Goal: Information Seeking & Learning: Learn about a topic

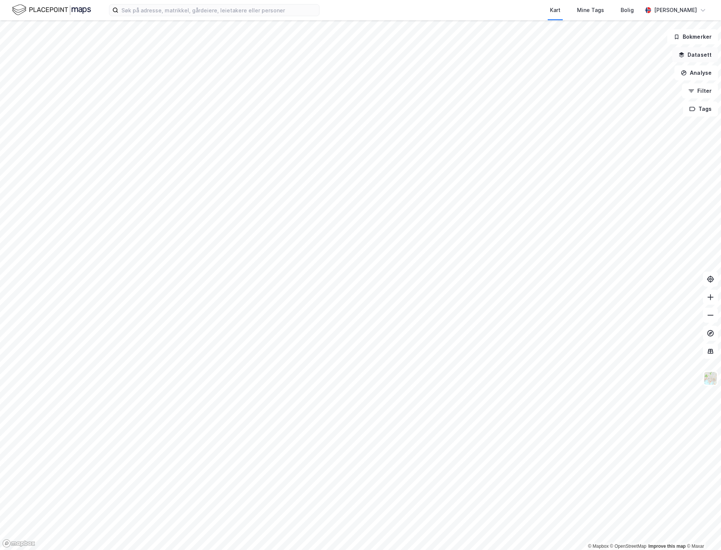
click at [702, 56] on button "Datasett" at bounding box center [695, 54] width 46 height 15
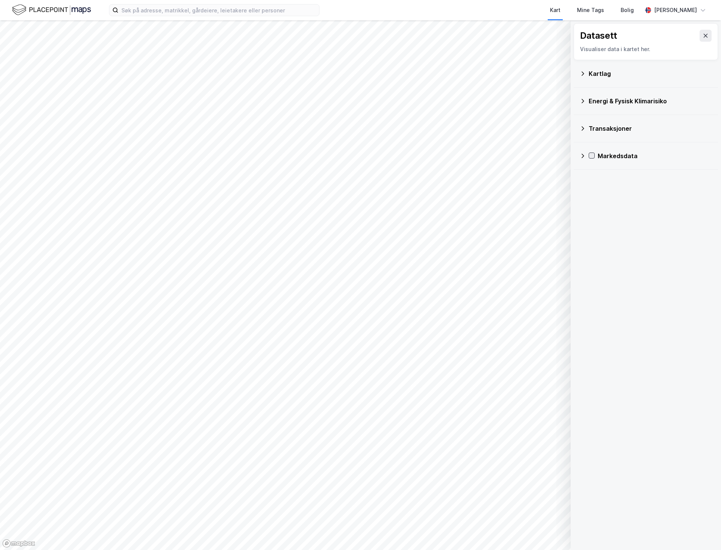
click at [592, 156] on icon at bounding box center [591, 155] width 5 height 5
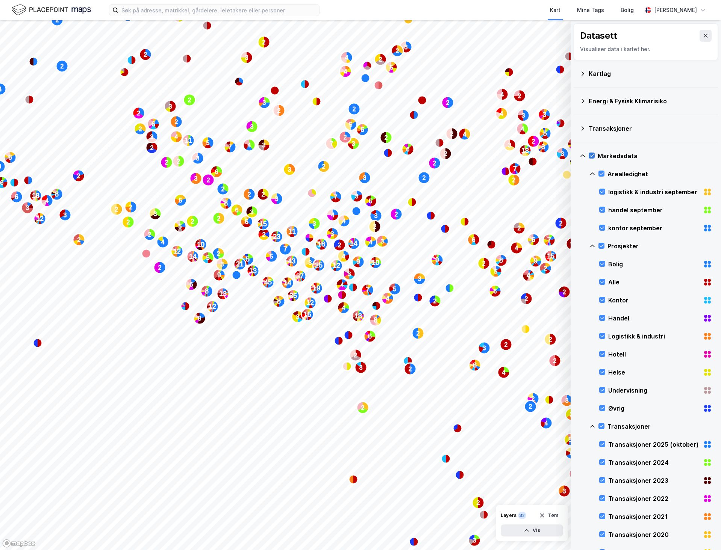
click at [592, 157] on icon at bounding box center [592, 155] width 4 height 3
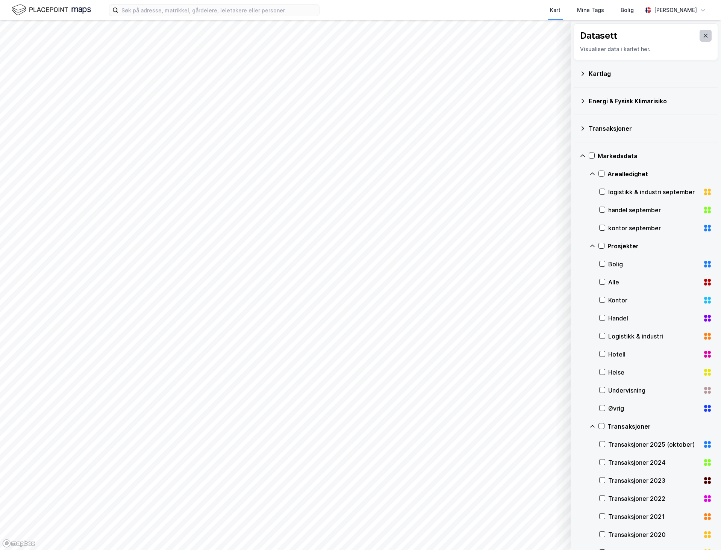
click at [700, 34] on button at bounding box center [706, 36] width 12 height 12
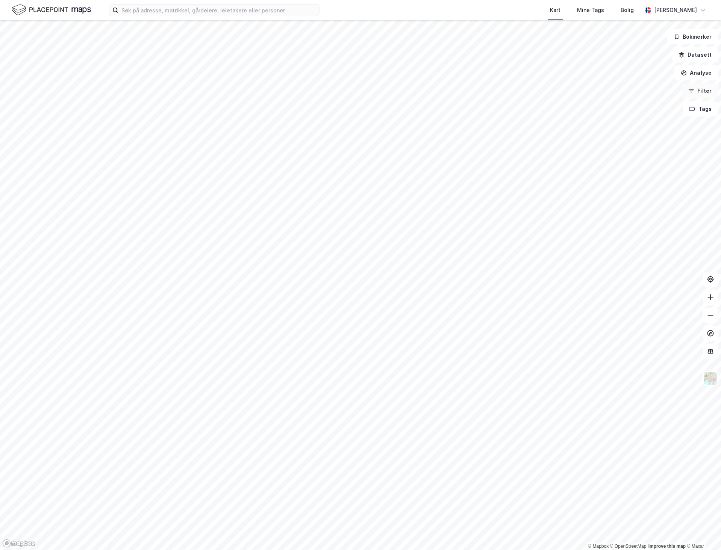
click at [707, 94] on button "Filter" at bounding box center [700, 90] width 36 height 15
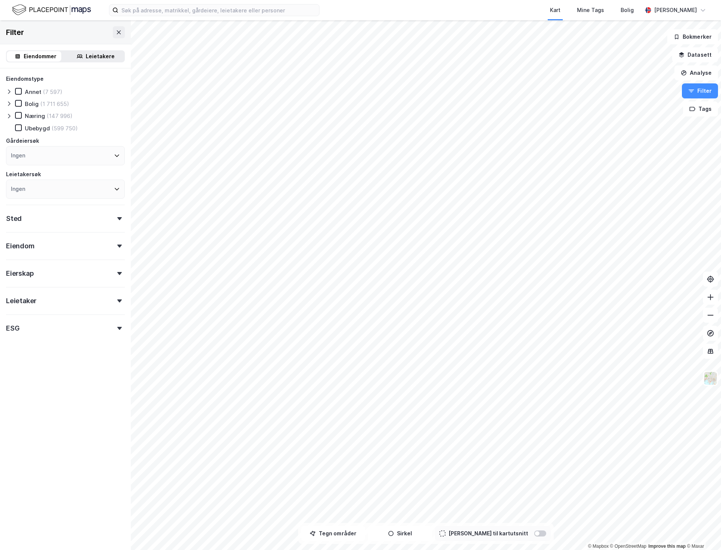
click at [117, 274] on icon at bounding box center [119, 273] width 5 height 3
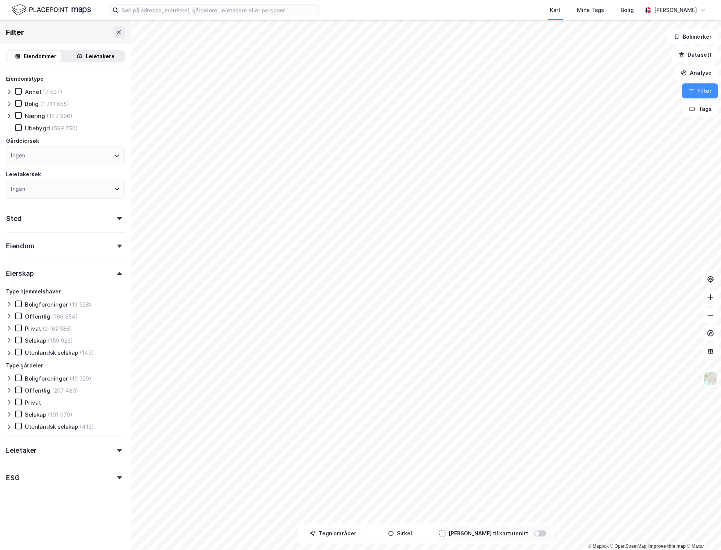
click at [100, 450] on div "Leietaker" at bounding box center [65, 447] width 119 height 21
click at [112, 248] on div "Eiendom" at bounding box center [65, 242] width 119 height 21
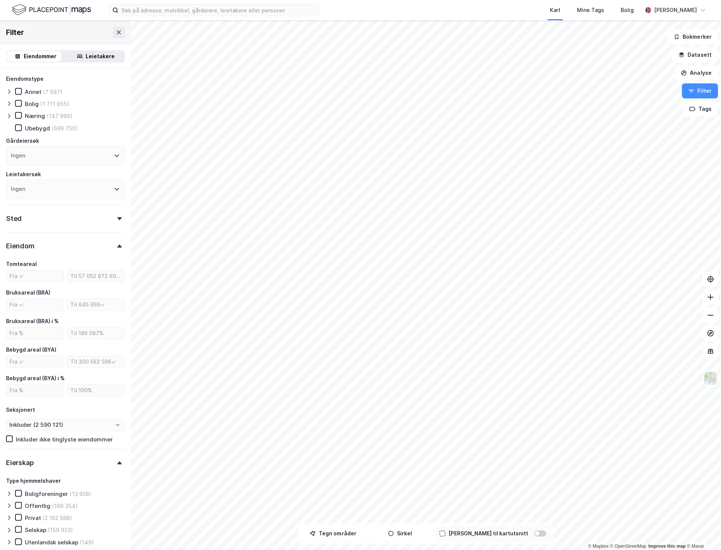
click at [117, 219] on icon at bounding box center [119, 218] width 5 height 3
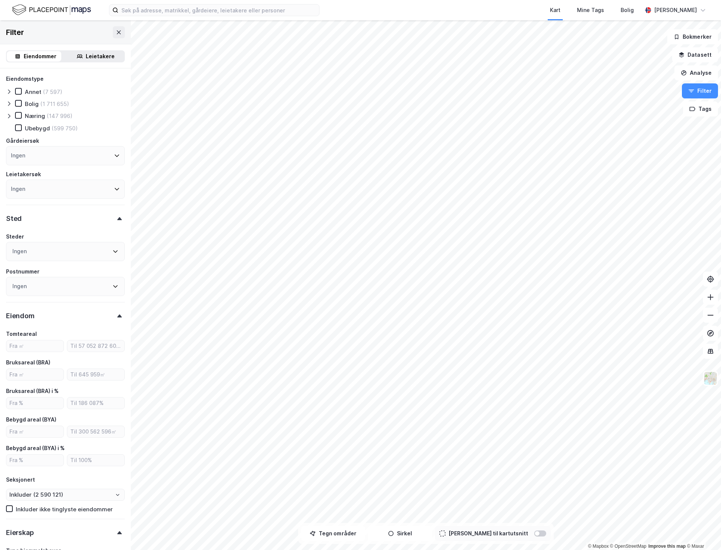
click at [30, 114] on div "Næring" at bounding box center [35, 115] width 20 height 7
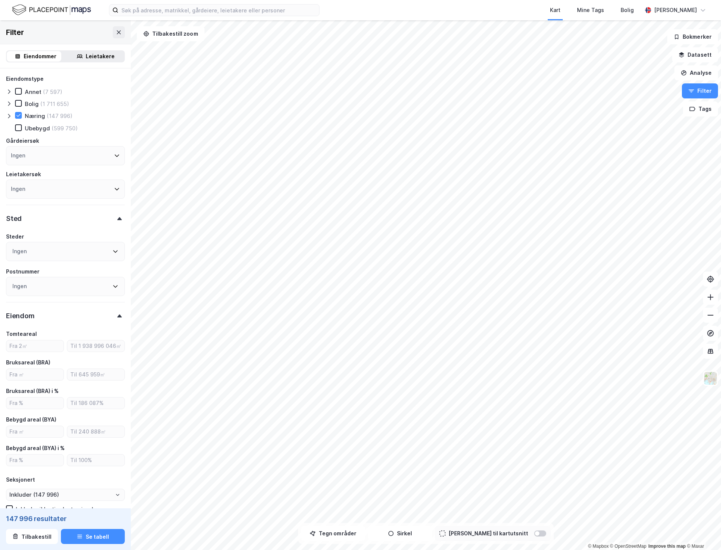
type input "Inkluder (147 996)"
click at [115, 156] on icon at bounding box center [117, 156] width 5 height 3
click at [692, 56] on button "Datasett" at bounding box center [695, 54] width 46 height 15
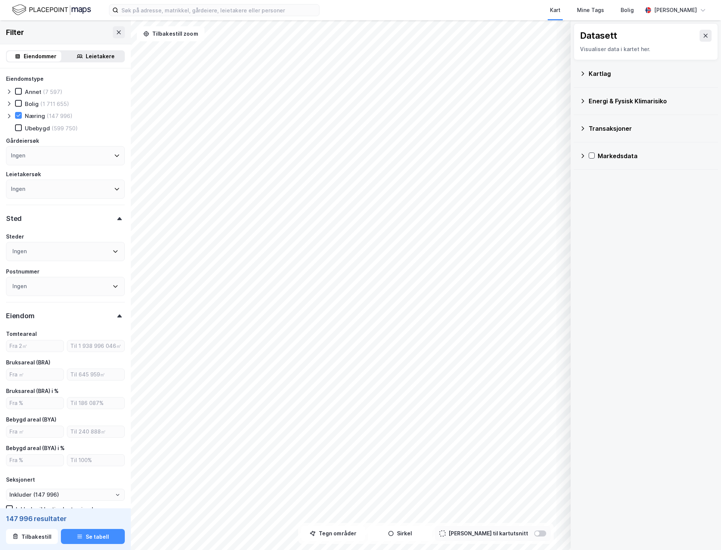
click at [596, 75] on div "Kartlag" at bounding box center [650, 73] width 123 height 9
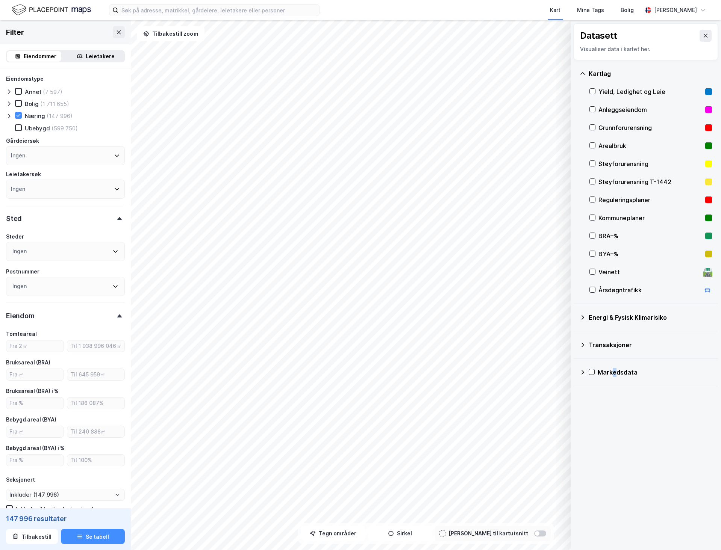
click at [614, 373] on div "Markedsdata" at bounding box center [655, 372] width 114 height 9
click at [592, 374] on icon at bounding box center [591, 372] width 5 height 5
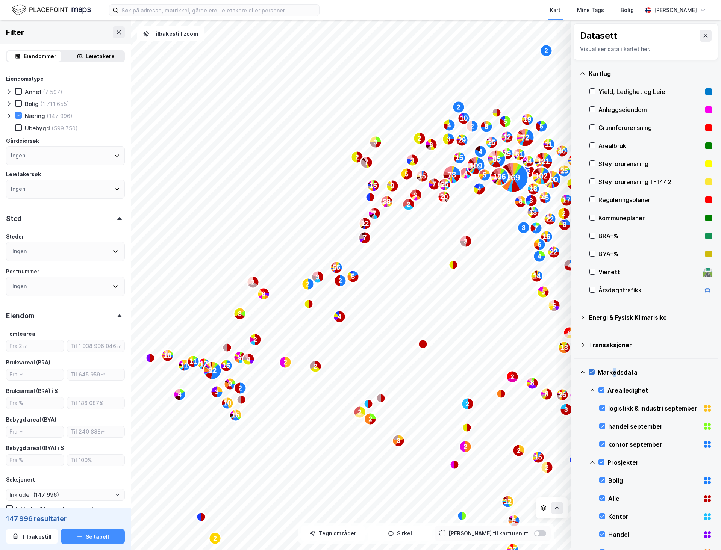
click at [592, 374] on icon at bounding box center [591, 372] width 5 height 5
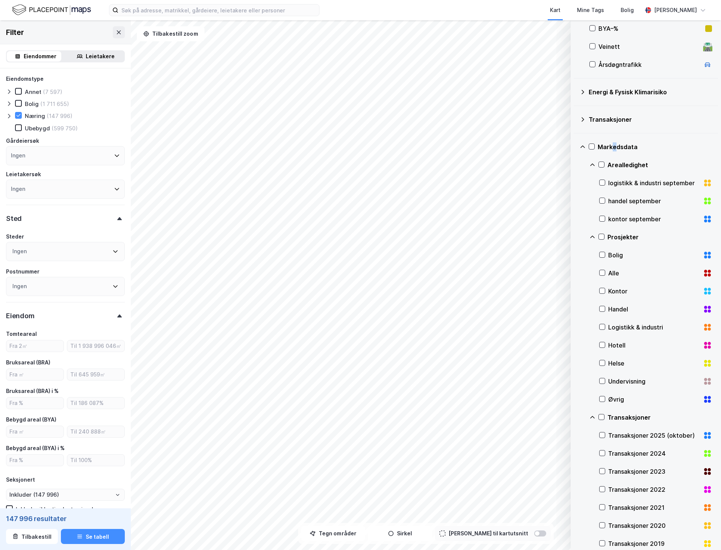
scroll to position [38, 0]
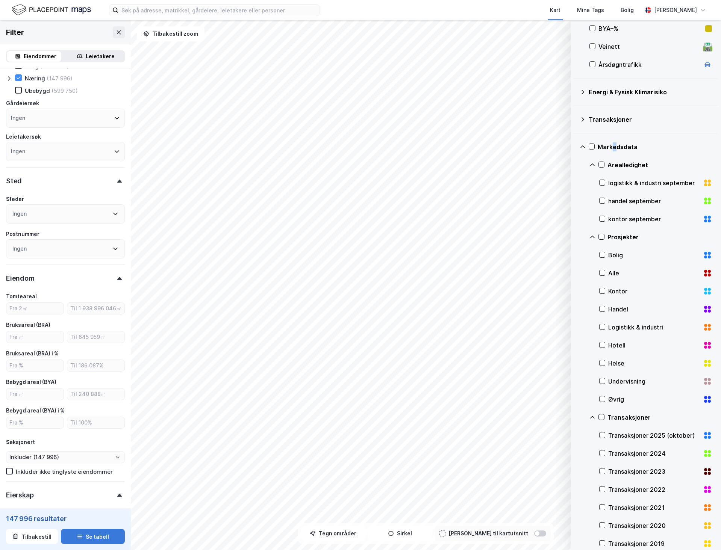
click at [97, 538] on button "Se tabell" at bounding box center [93, 536] width 64 height 15
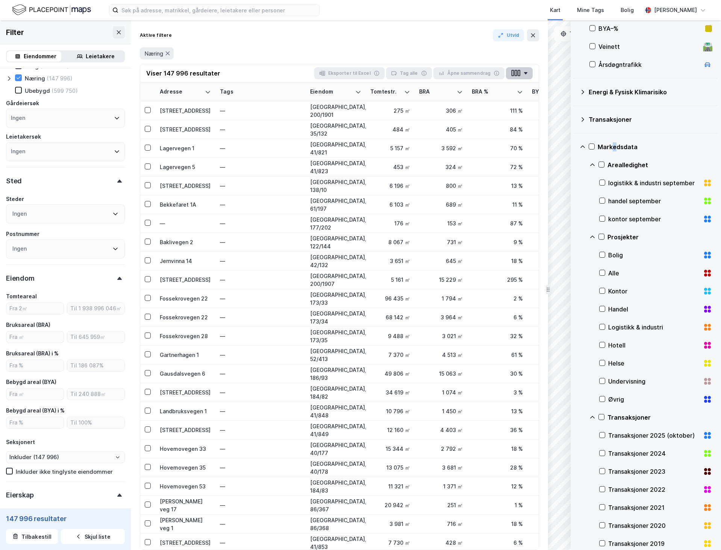
click at [526, 74] on icon "button" at bounding box center [525, 73] width 3 height 2
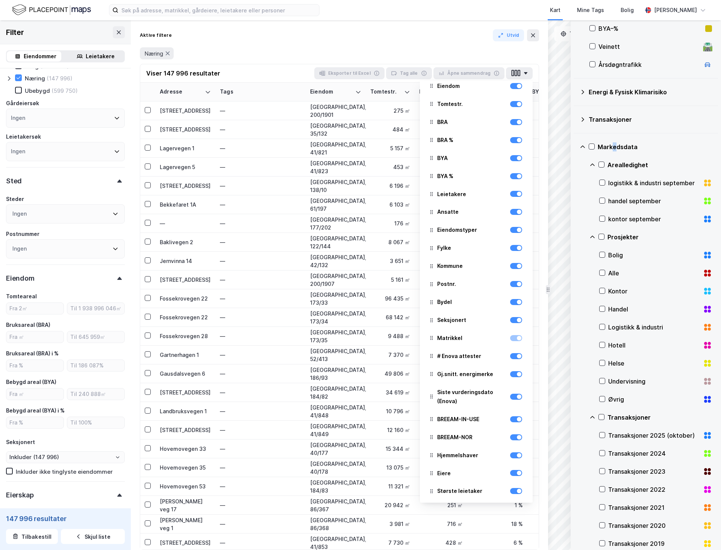
scroll to position [48, 0]
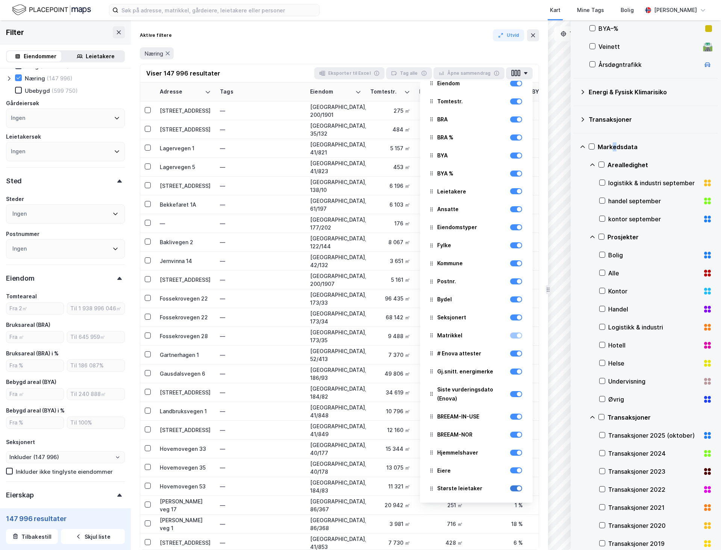
click at [510, 488] on div at bounding box center [516, 489] width 12 height 6
click at [510, 439] on div at bounding box center [516, 434] width 12 height 9
click at [513, 437] on div at bounding box center [516, 435] width 12 height 6
click at [510, 418] on div at bounding box center [516, 417] width 12 height 6
click at [510, 399] on div at bounding box center [516, 394] width 12 height 18
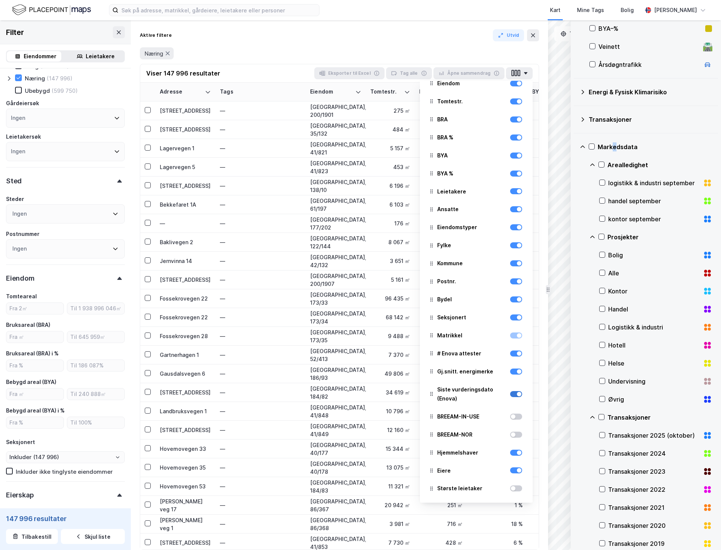
click at [510, 395] on div at bounding box center [516, 394] width 12 height 6
click at [511, 376] on div at bounding box center [516, 371] width 12 height 9
click at [512, 356] on div at bounding box center [516, 354] width 12 height 6
